Goal: Task Accomplishment & Management: Complete application form

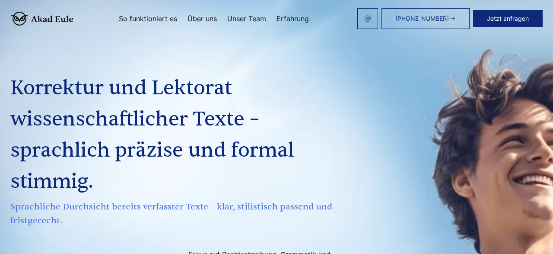
click at [252, 19] on link "Unser Team" at bounding box center [246, 18] width 39 height 7
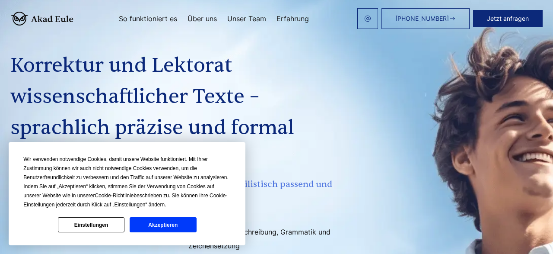
scroll to position [45, 0]
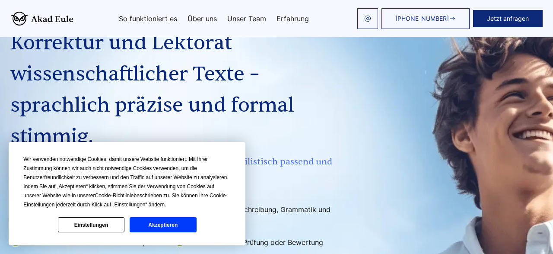
click at [173, 223] on button "Akzeptieren" at bounding box center [163, 224] width 67 height 15
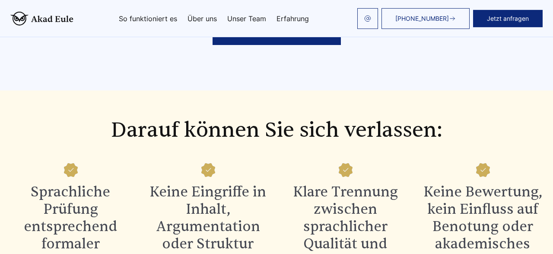
scroll to position [808, 0]
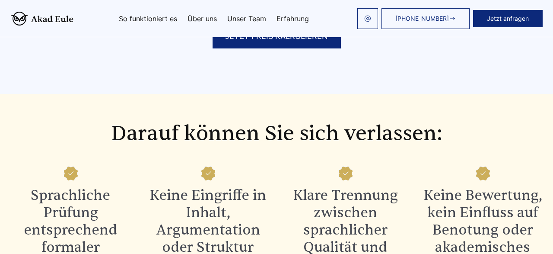
click at [269, 47] on div "JETZT PREIS KALKULIEREN" at bounding box center [276, 36] width 128 height 24
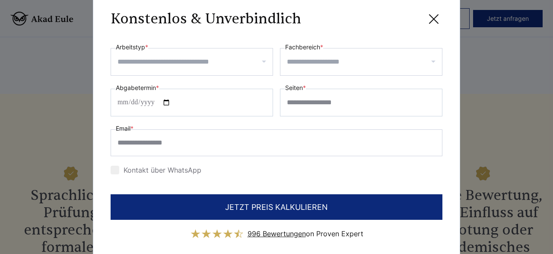
click at [265, 63] on input "Arbeitstyp *" at bounding box center [194, 62] width 155 height 14
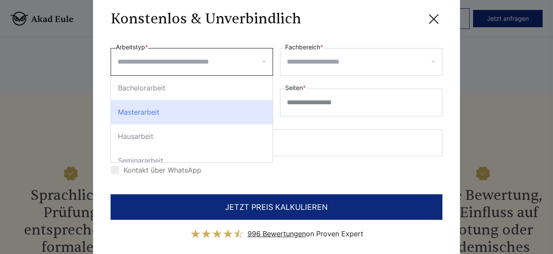
click at [226, 115] on div "Masterarbeit" at bounding box center [192, 112] width 162 height 24
select select "**"
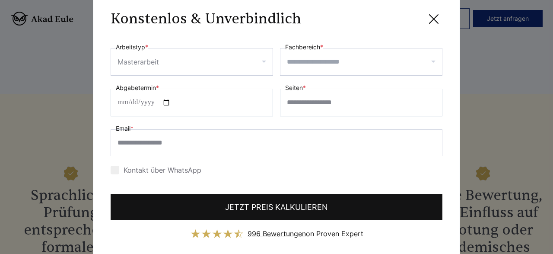
click at [324, 204] on button "JETZT PREIS KALKULIEREN" at bounding box center [277, 206] width 332 height 25
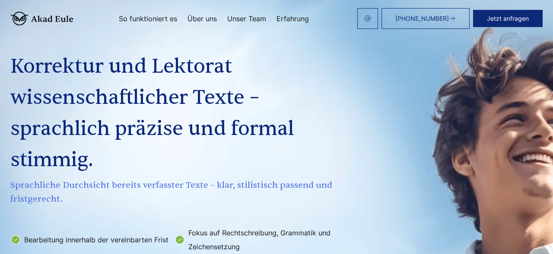
scroll to position [0, 0]
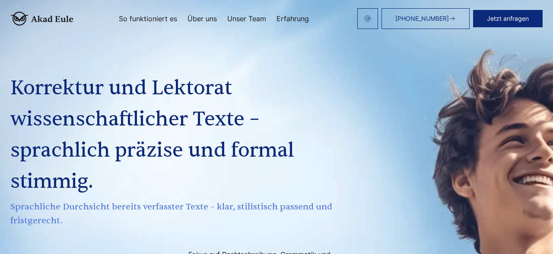
click at [260, 17] on link "Unser Team" at bounding box center [246, 18] width 39 height 7
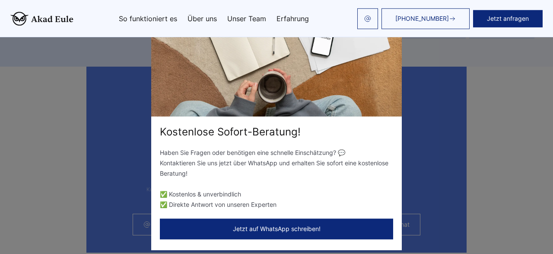
scroll to position [2270, 0]
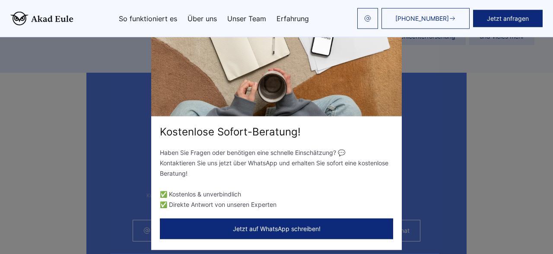
click at [355, 228] on button "Jetzt auf WhatsApp schreiben!" at bounding box center [276, 228] width 233 height 21
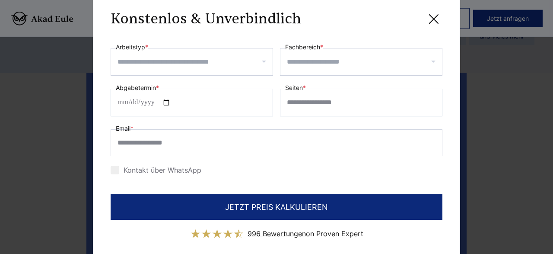
click at [435, 19] on icon at bounding box center [433, 18] width 17 height 17
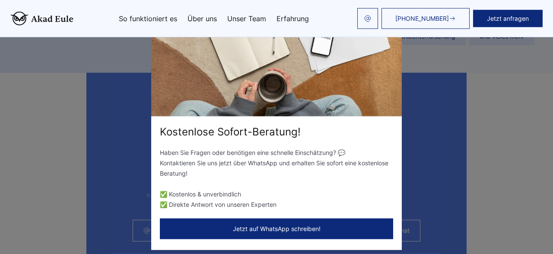
click at [482, 98] on div "Kostenlose Sofort-Beratung! Haben Sie Fragen oder benötigen eine schnelle Einsc…" at bounding box center [276, 127] width 553 height 254
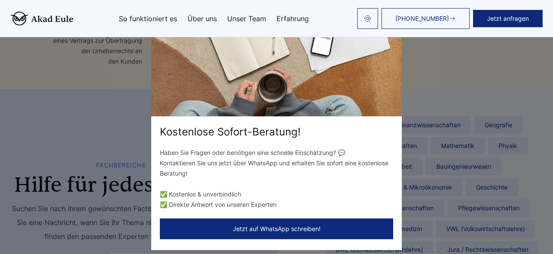
scroll to position [1866, 0]
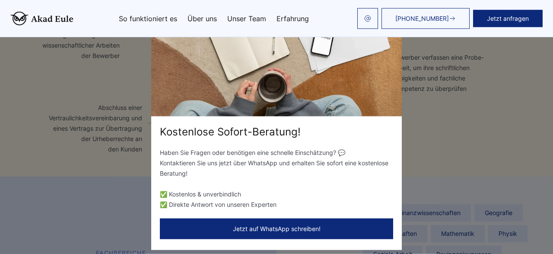
click at [343, 82] on img at bounding box center [276, 60] width 250 height 112
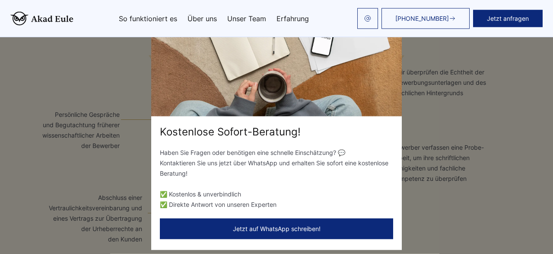
scroll to position [1799, 0]
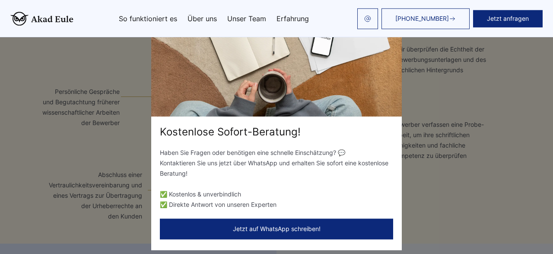
click at [481, 161] on div "Kostenlose Sofort-Beratung! Haben Sie Fragen oder benötigen eine schnelle Einsc…" at bounding box center [276, 127] width 553 height 254
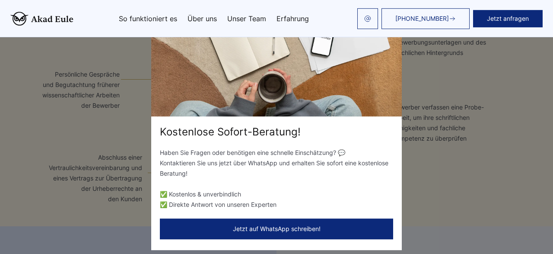
scroll to position [1821, 0]
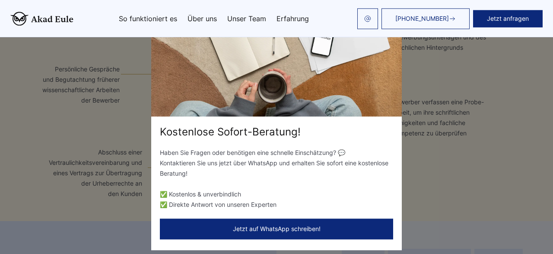
click at [262, 19] on link "Unser Team" at bounding box center [246, 18] width 39 height 7
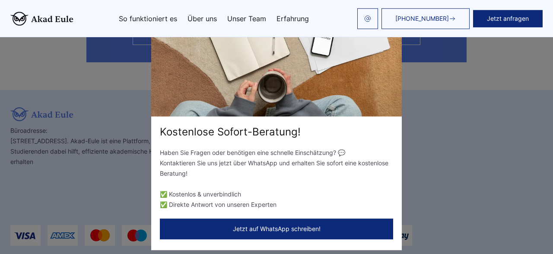
scroll to position [2472, 0]
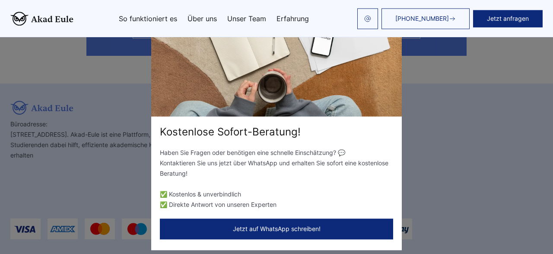
click at [392, 127] on div "Kostenlose Sofort-Beratung!" at bounding box center [276, 132] width 250 height 14
click at [271, 235] on button "Jetzt auf WhatsApp schreiben!" at bounding box center [276, 228] width 233 height 21
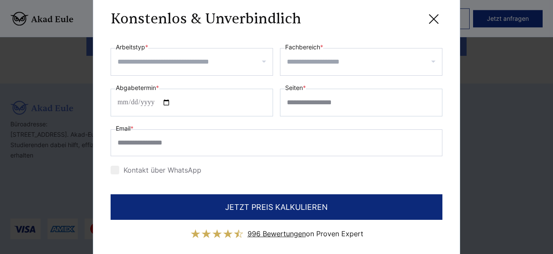
click at [435, 20] on icon at bounding box center [433, 19] width 9 height 9
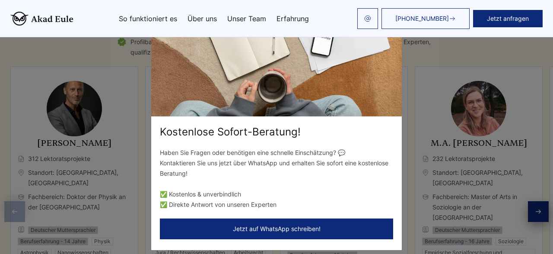
scroll to position [1370, 0]
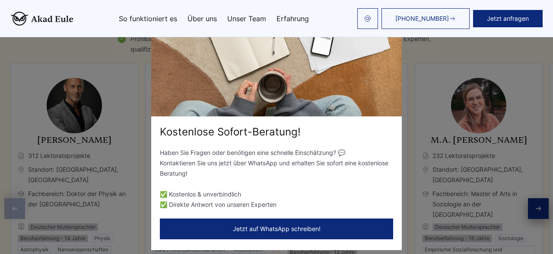
click at [537, 199] on div "Kostenlose Sofort-Beratung! Haben Sie Fragen oder benötigen eine schnelle Einsc…" at bounding box center [276, 127] width 553 height 254
click at [282, 229] on button "Jetzt auf WhatsApp schreiben!" at bounding box center [276, 228] width 233 height 21
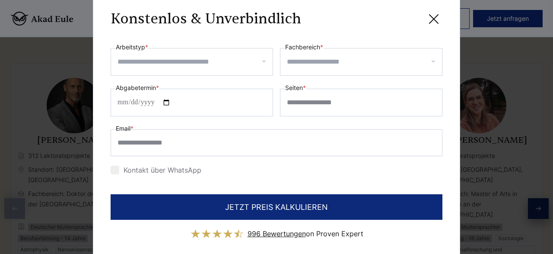
click at [114, 167] on div at bounding box center [115, 169] width 9 height 9
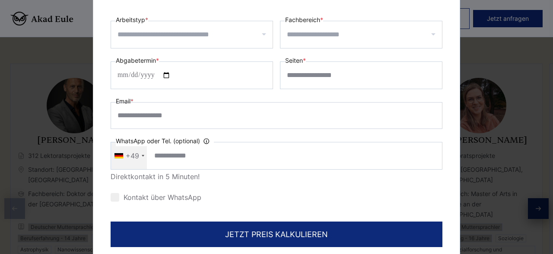
click at [435, 32] on input "Fachbereich *" at bounding box center [364, 35] width 155 height 14
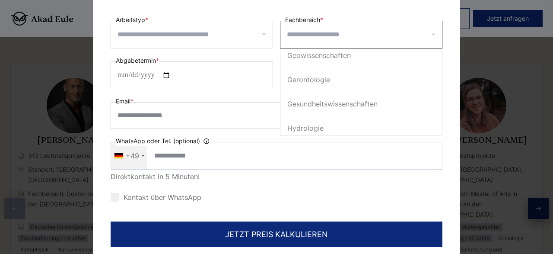
scroll to position [988, 0]
